Goal: Find specific page/section: Find specific page/section

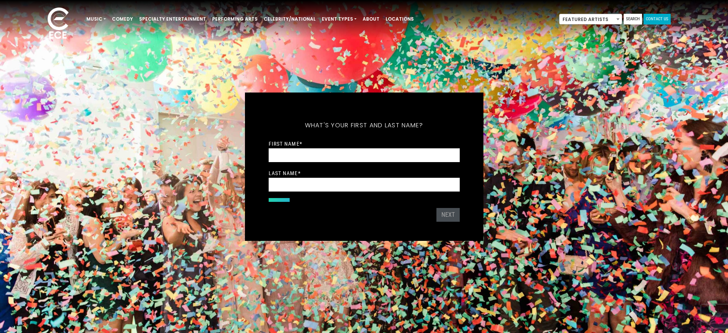
click at [663, 19] on link "Contact Us" at bounding box center [657, 19] width 27 height 11
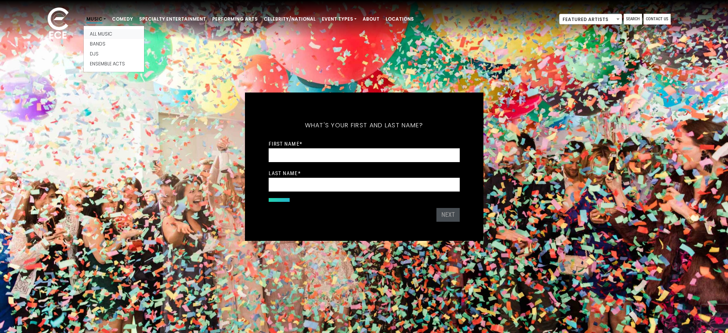
click at [94, 32] on link "All Music" at bounding box center [114, 34] width 60 height 10
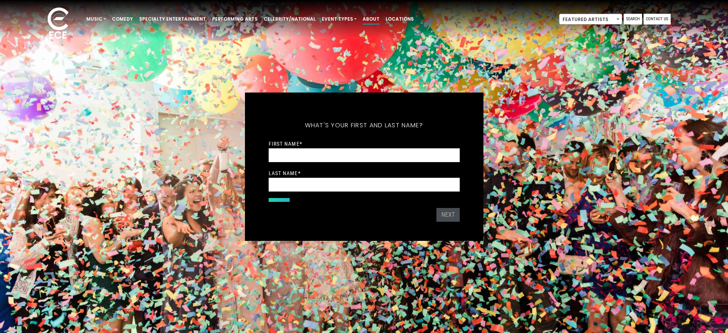
click at [360, 18] on link "About" at bounding box center [371, 19] width 23 height 13
